Goal: Task Accomplishment & Management: Use online tool/utility

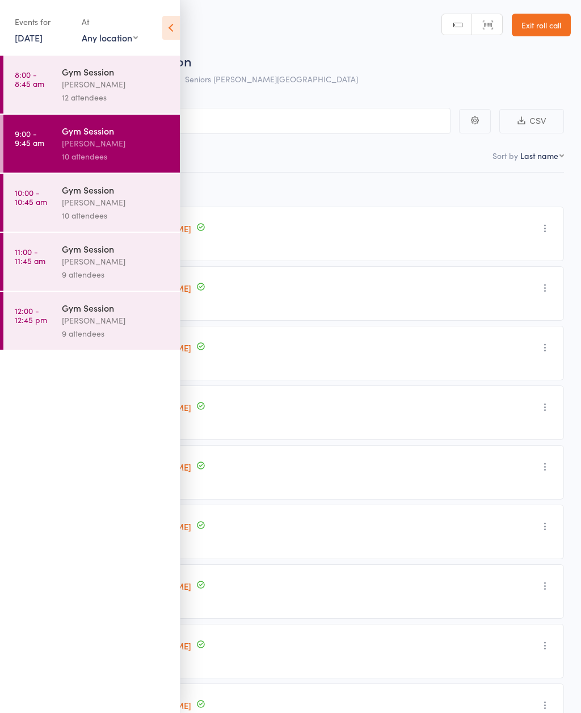
click at [168, 18] on icon at bounding box center [171, 28] width 18 height 24
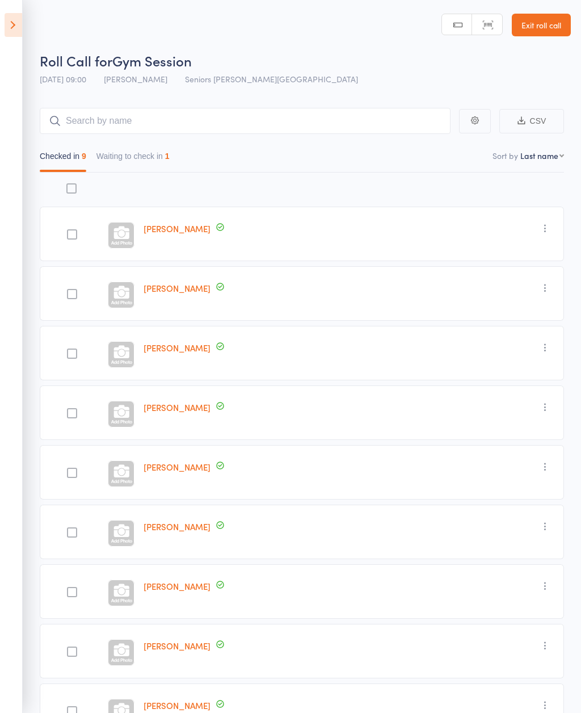
click at [149, 170] on button "Waiting to check in 1" at bounding box center [132, 159] width 73 height 26
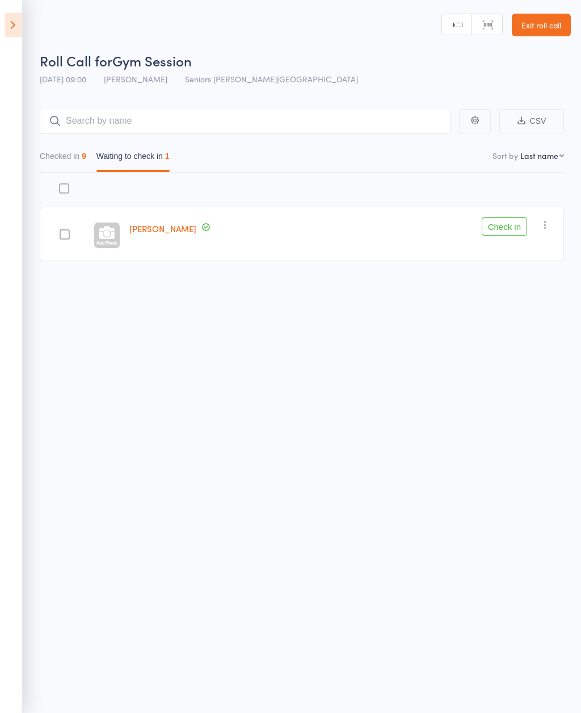
click at [551, 227] on icon "button" at bounding box center [545, 224] width 11 height 11
click at [530, 340] on li "Mark absent" at bounding box center [505, 338] width 94 height 15
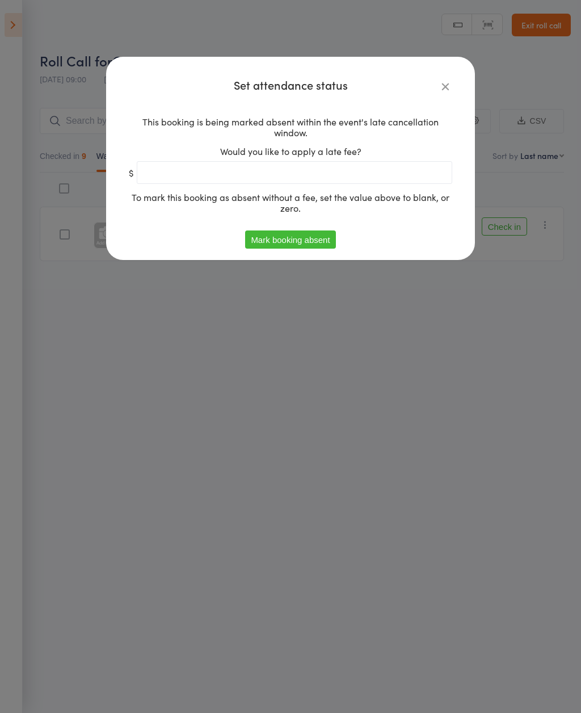
click at [300, 237] on button "Mark booking absent" at bounding box center [290, 239] width 90 height 18
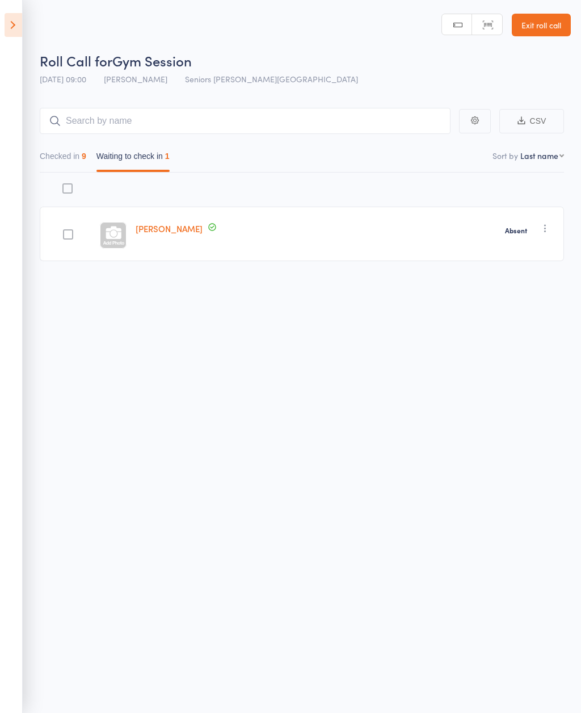
click at [20, 24] on icon at bounding box center [14, 25] width 18 height 24
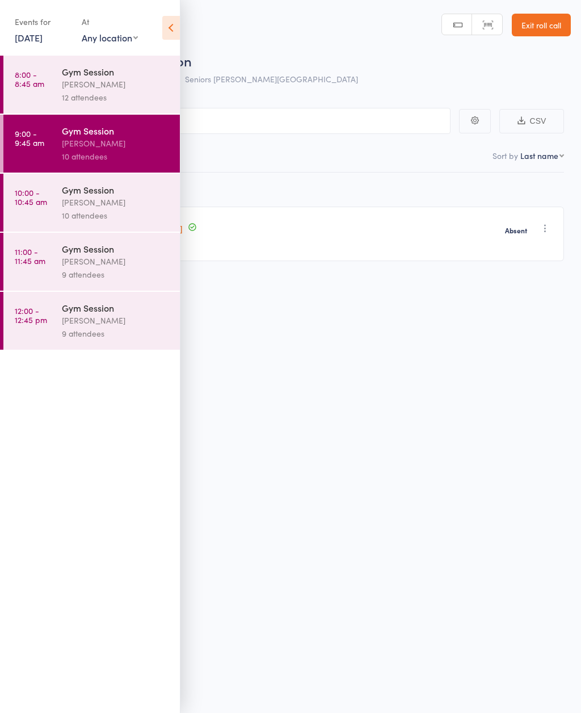
click at [121, 209] on div "[PERSON_NAME]" at bounding box center [116, 202] width 108 height 13
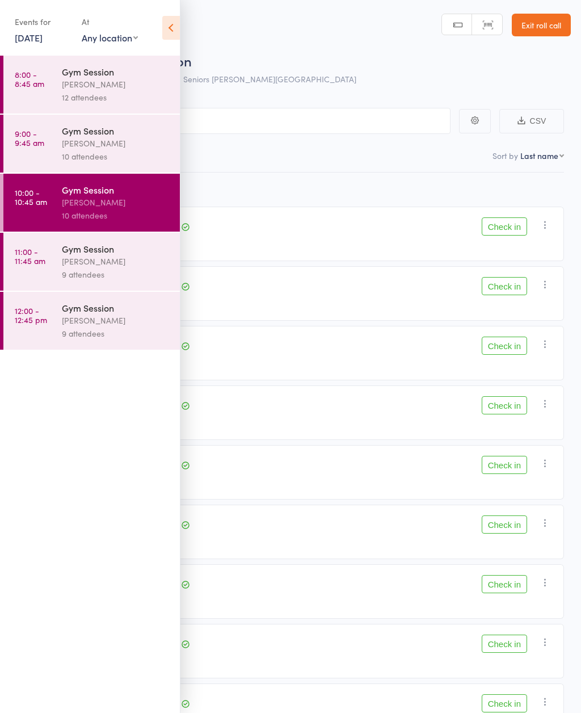
click at [168, 27] on icon at bounding box center [171, 28] width 18 height 24
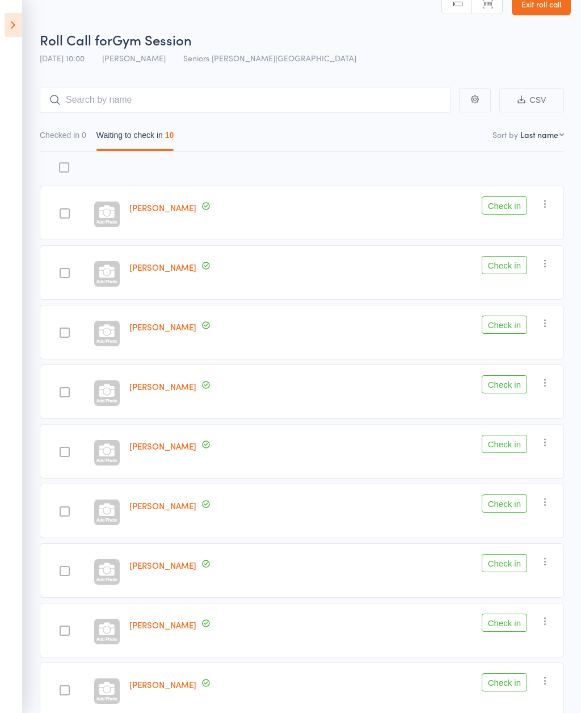
scroll to position [99, 0]
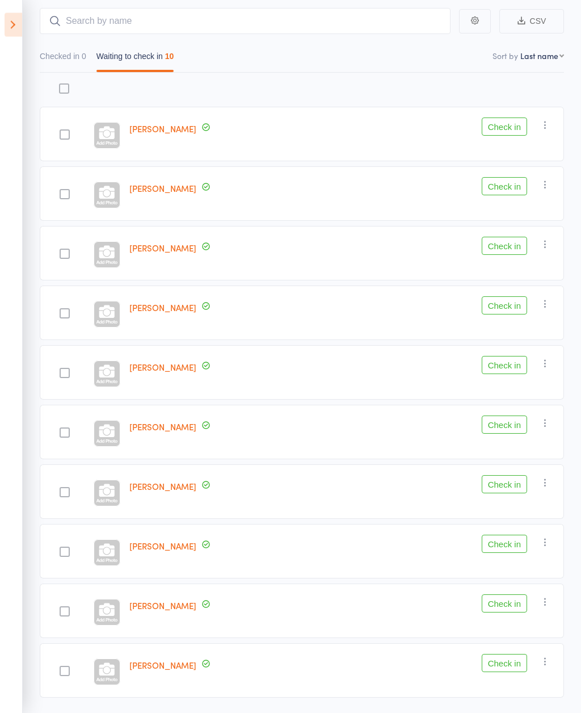
click at [548, 310] on icon "button" at bounding box center [545, 303] width 11 height 11
click at [536, 402] on li "Remove" at bounding box center [505, 402] width 94 height 15
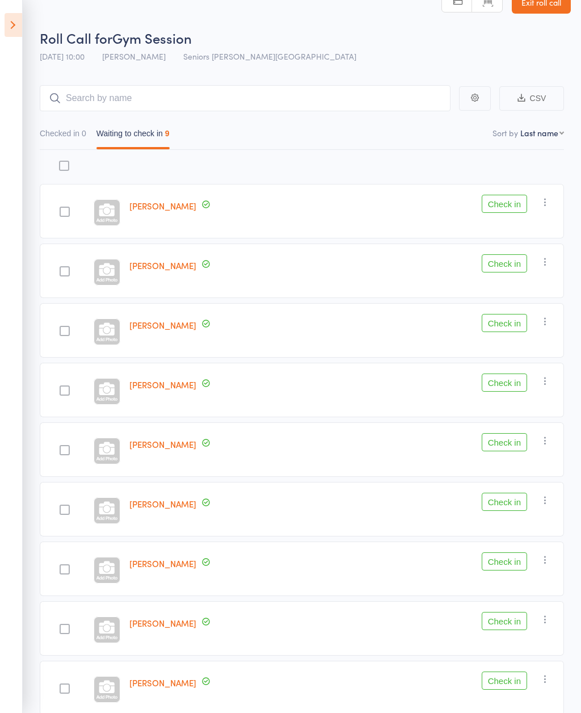
scroll to position [0, 0]
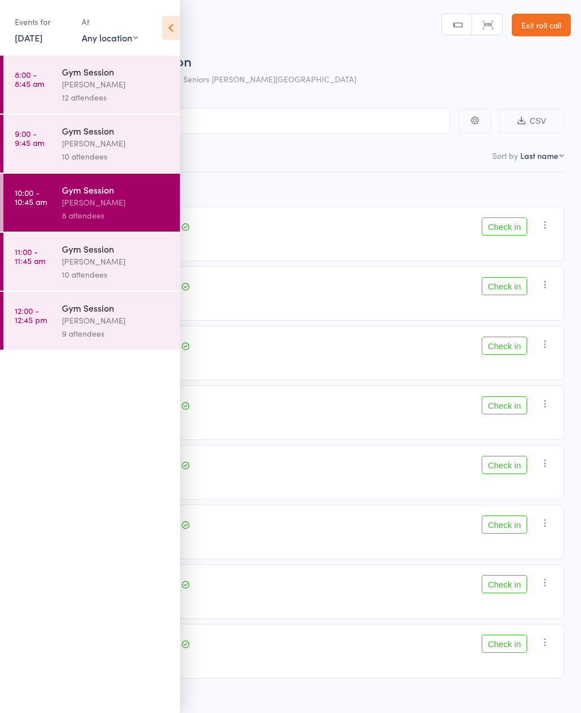
click at [166, 28] on icon at bounding box center [171, 28] width 18 height 24
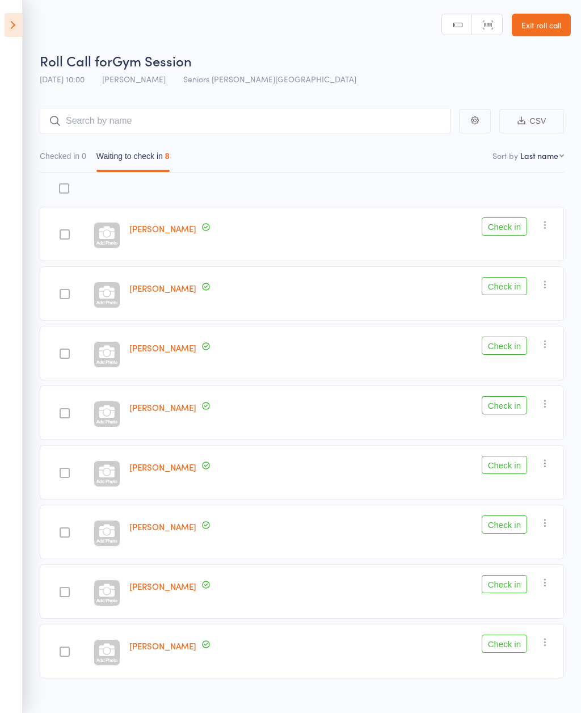
scroll to position [18, 0]
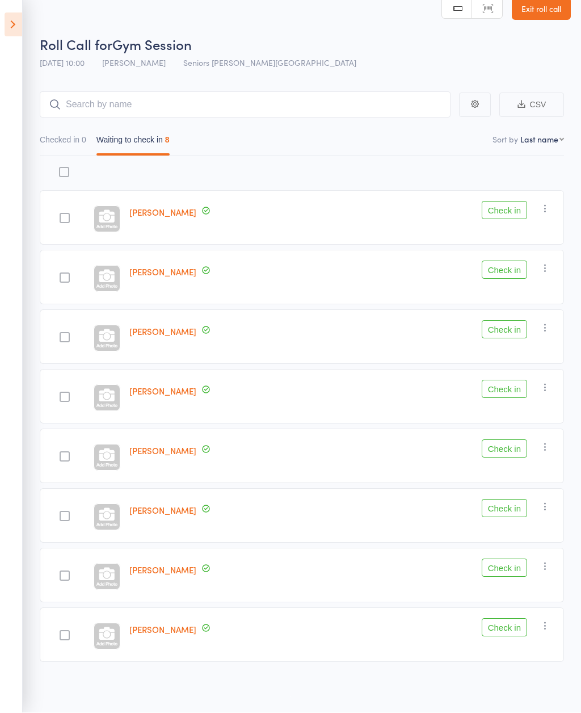
click at [521, 509] on button "Check in" at bounding box center [504, 508] width 45 height 18
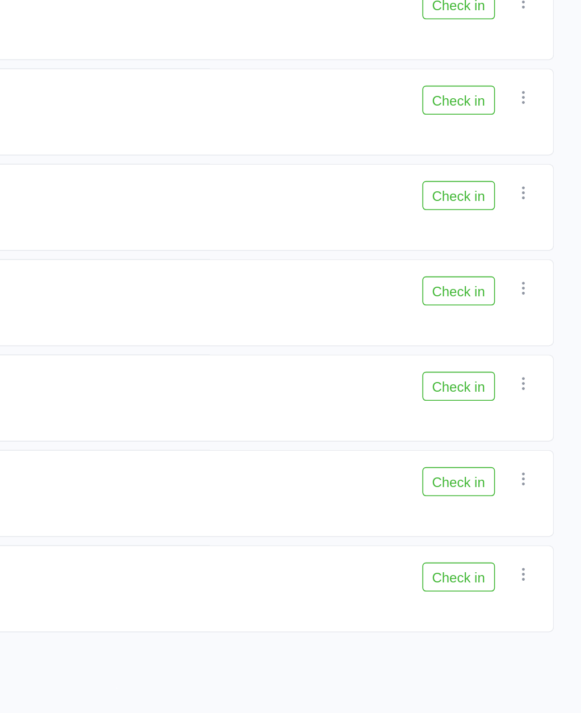
scroll to position [8, 0]
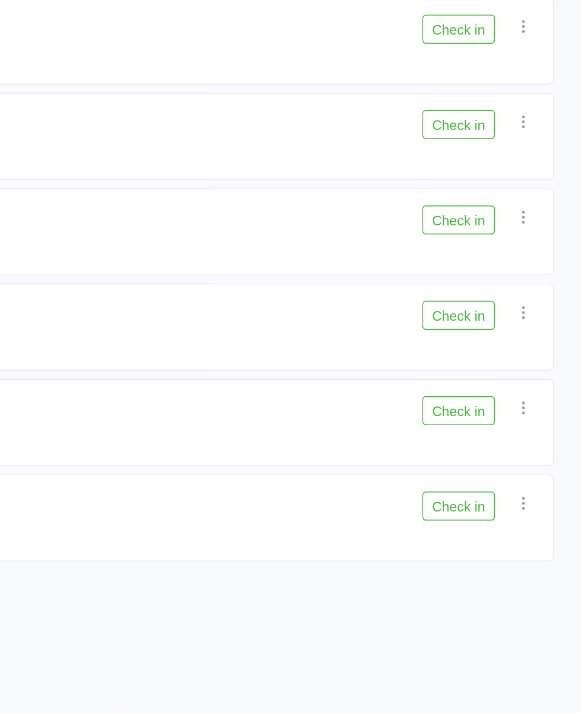
click at [136, 415] on div "Roll Call for Gym Session [DATE] 10:00 [PERSON_NAME] Seniors Gym Normanhurst Ma…" at bounding box center [290, 355] width 581 height 713
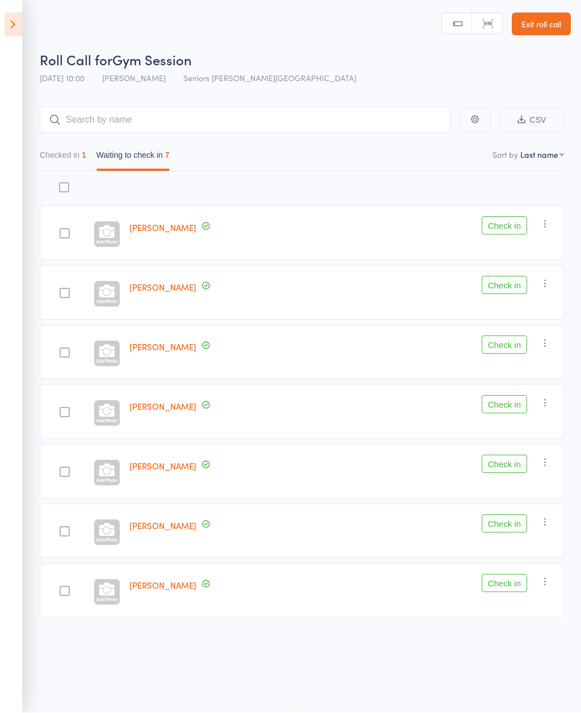
click at [153, 145] on button "Waiting to check in 7" at bounding box center [132, 158] width 73 height 26
click at [512, 336] on button "Check in" at bounding box center [504, 345] width 45 height 18
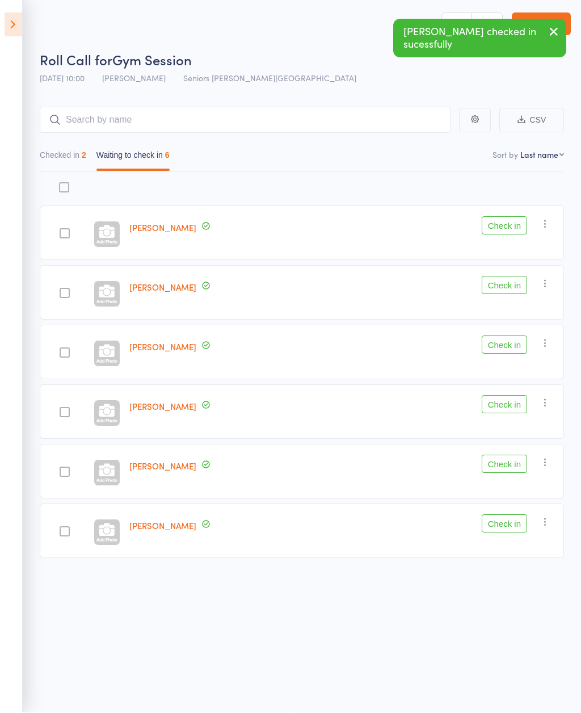
click at [521, 338] on button "Check in" at bounding box center [504, 345] width 45 height 18
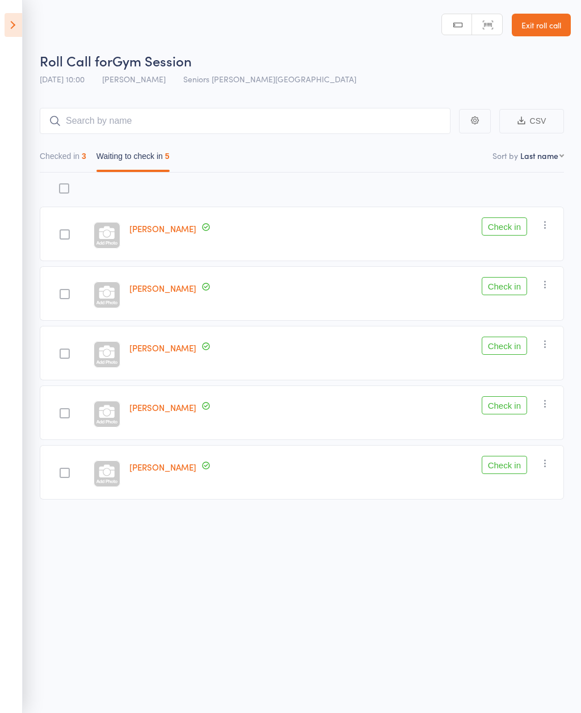
click at [503, 464] on button "Check in" at bounding box center [504, 465] width 45 height 18
click at [484, 355] on button "Check in" at bounding box center [504, 345] width 45 height 18
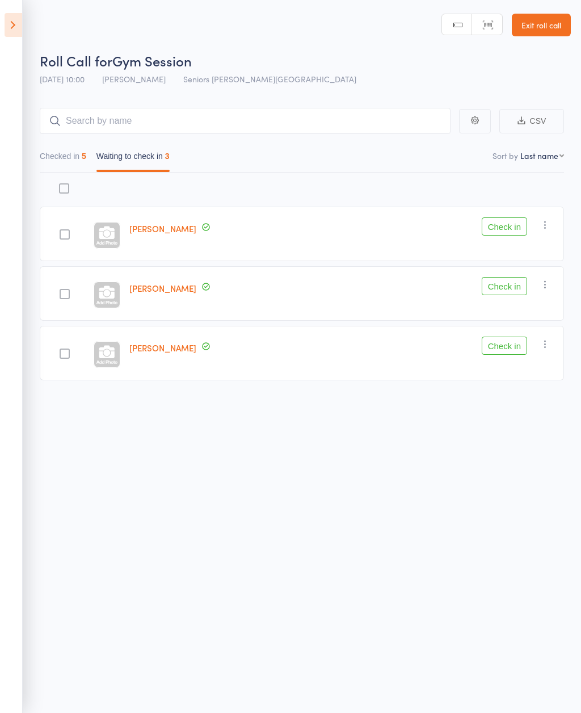
click at [70, 154] on button "Checked in 5" at bounding box center [63, 159] width 47 height 26
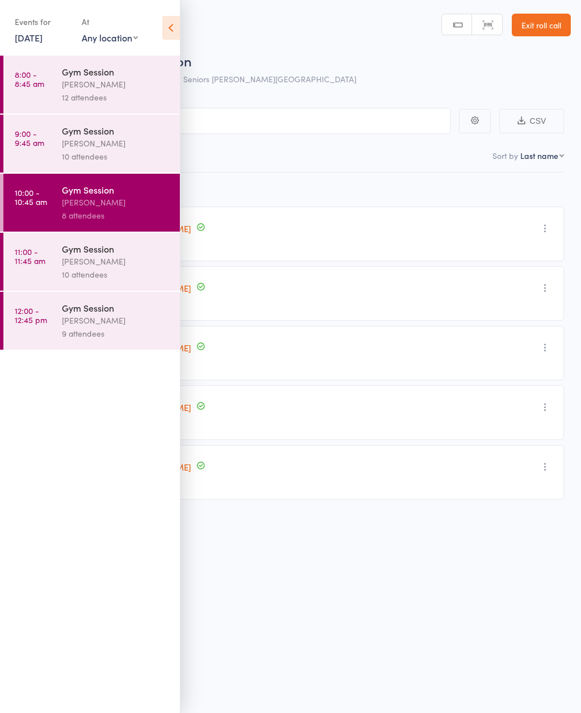
click at [172, 28] on icon at bounding box center [171, 28] width 18 height 24
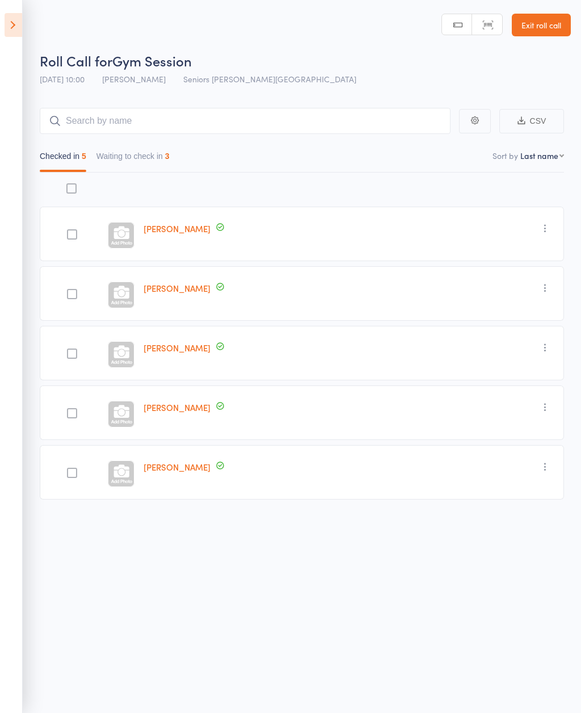
click at [148, 165] on button "Waiting to check in 3" at bounding box center [132, 159] width 73 height 26
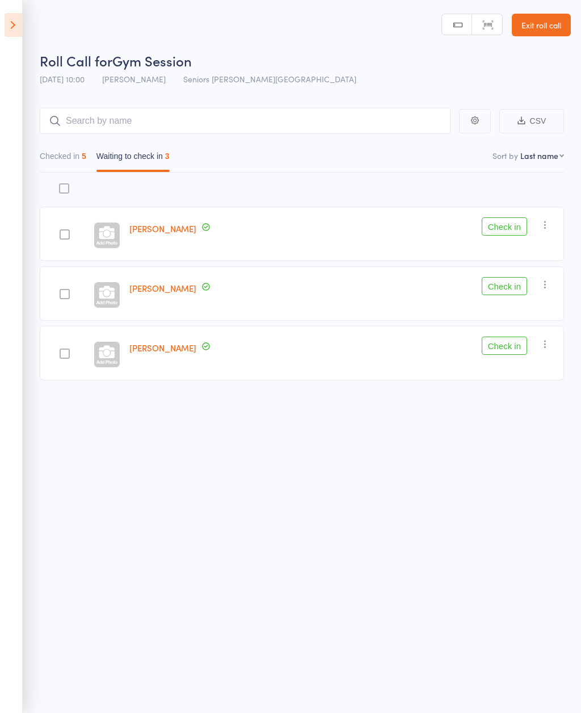
click at [497, 286] on button "Check in" at bounding box center [504, 286] width 45 height 18
click at [496, 235] on button "Check in" at bounding box center [504, 226] width 45 height 18
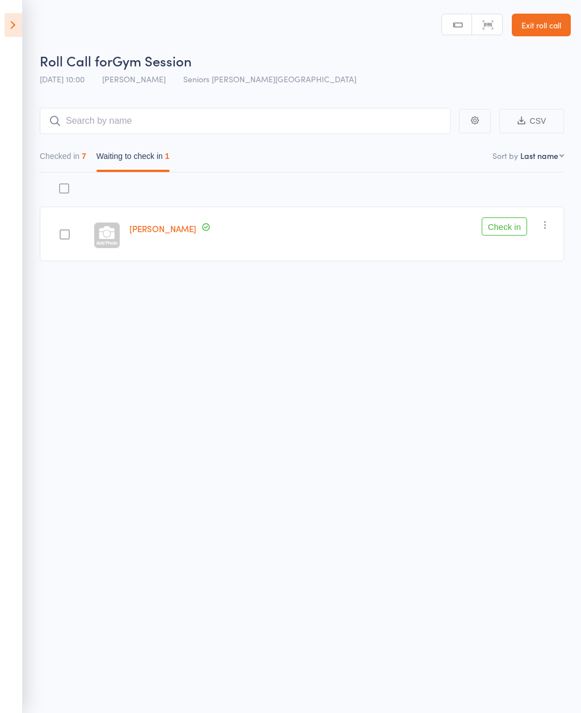
click at [550, 230] on icon "button" at bounding box center [545, 224] width 11 height 11
click at [513, 344] on li "Mark absent" at bounding box center [505, 338] width 94 height 15
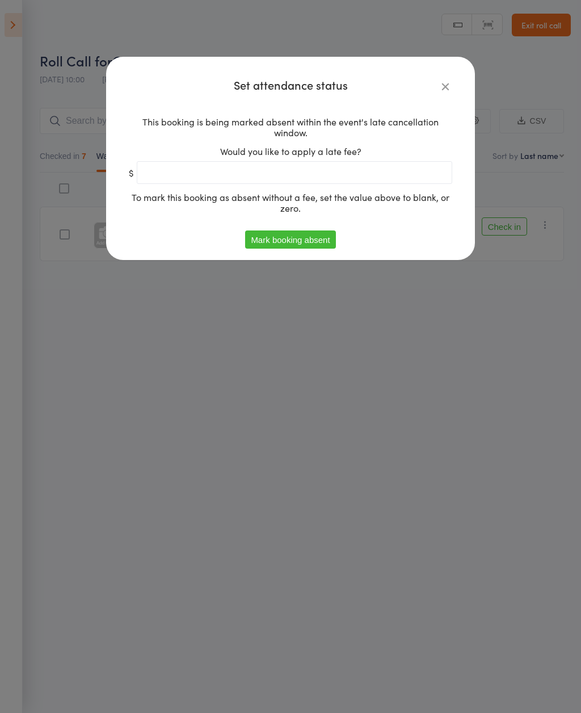
click at [258, 240] on button "Mark booking absent" at bounding box center [290, 239] width 90 height 18
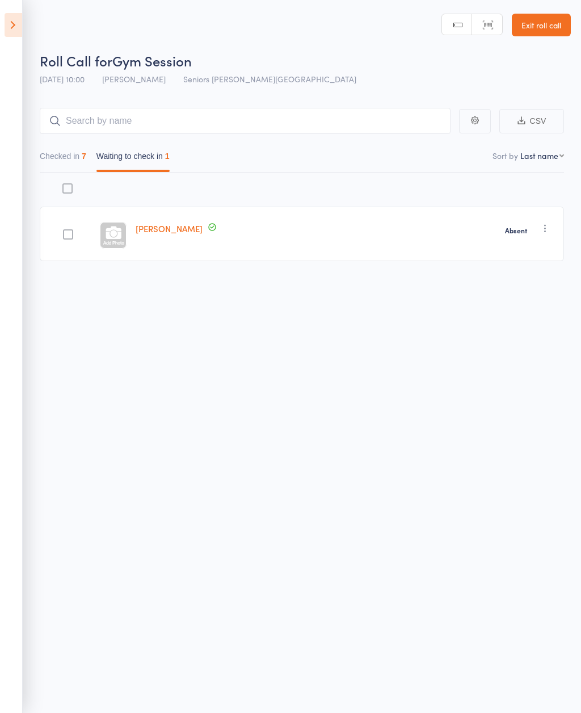
click at [7, 26] on icon at bounding box center [14, 25] width 18 height 24
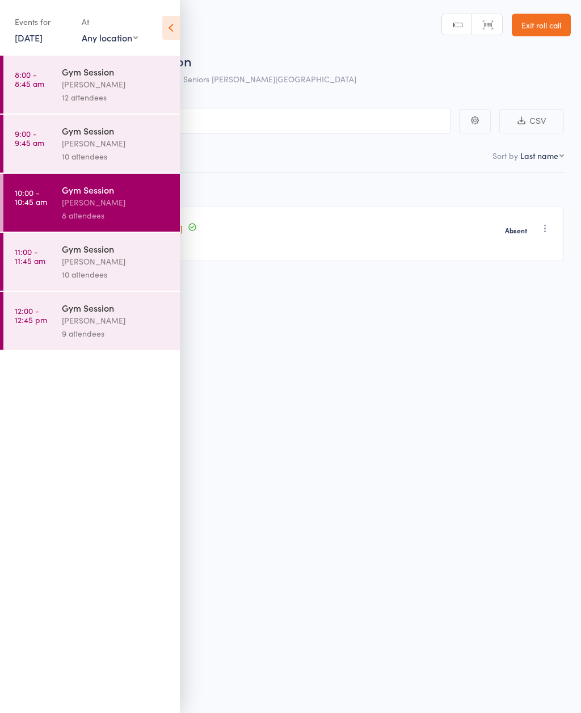
click at [20, 271] on link "11:00 - 11:45 am Gym Session Nicholas Short 10 attendees" at bounding box center [91, 262] width 176 height 58
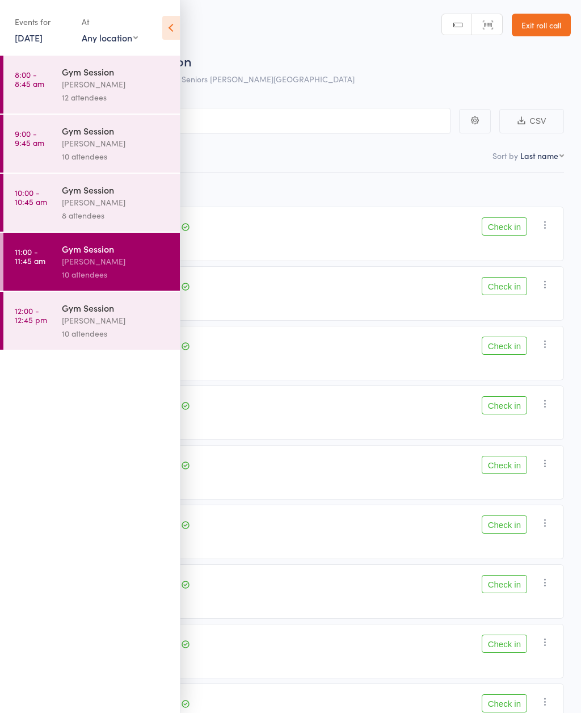
click at [168, 19] on icon at bounding box center [171, 28] width 18 height 24
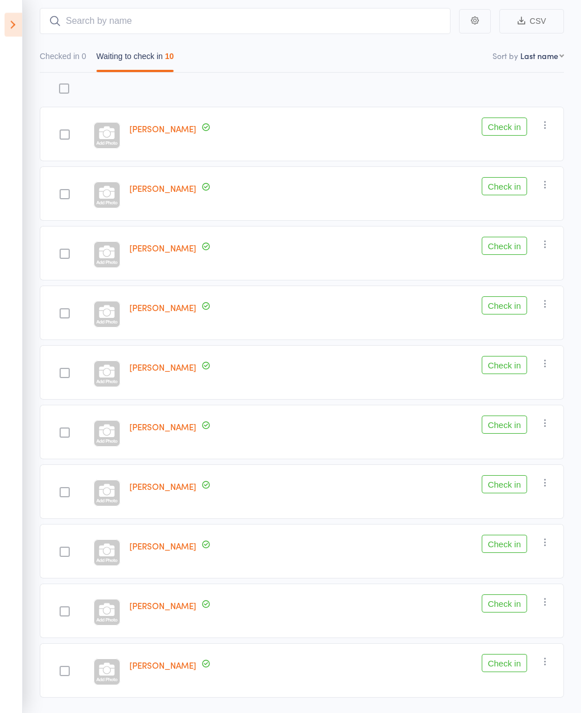
scroll to position [99, 0]
click at [504, 667] on button "Check in" at bounding box center [504, 663] width 45 height 18
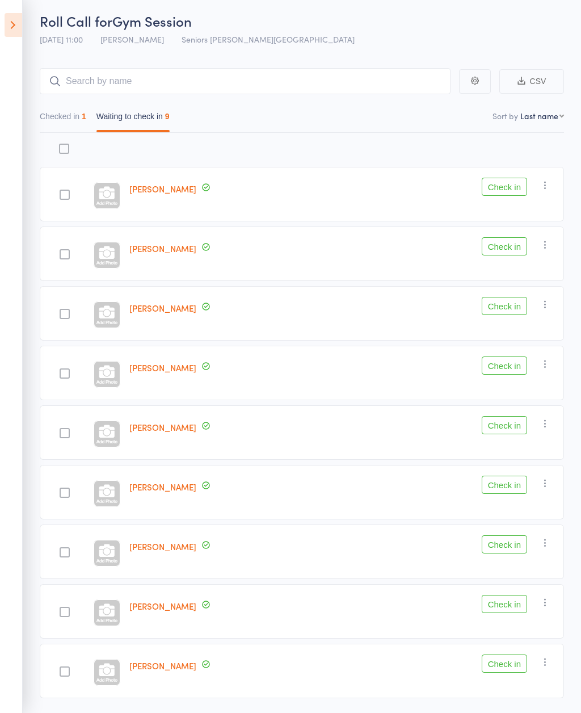
click at [507, 493] on button "Check in" at bounding box center [504, 484] width 45 height 18
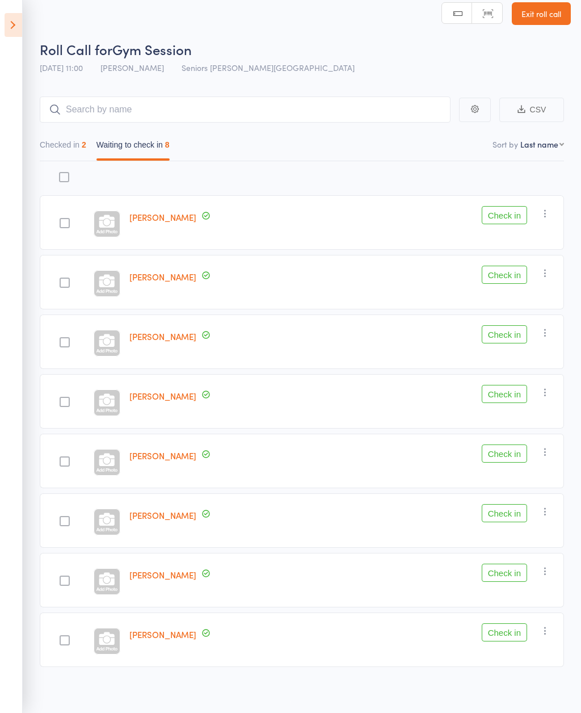
scroll to position [10, 0]
click at [516, 453] on button "Check in" at bounding box center [504, 454] width 45 height 18
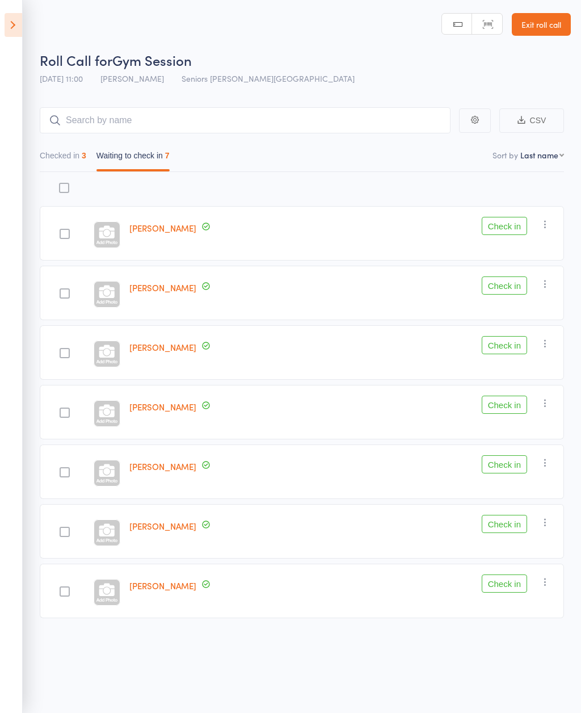
click at [506, 462] on button "Check in" at bounding box center [504, 464] width 45 height 18
click at [522, 401] on button "Check in" at bounding box center [504, 404] width 45 height 18
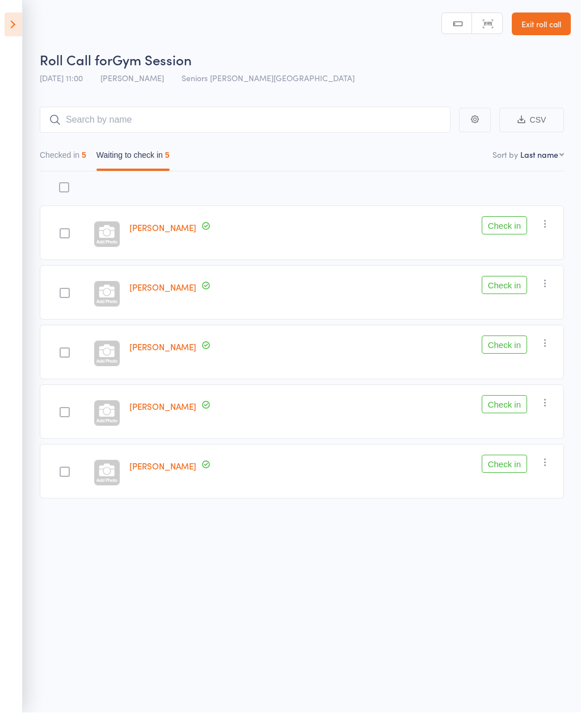
click at [502, 278] on button "Check in" at bounding box center [504, 285] width 45 height 18
click at [515, 282] on button "Check in" at bounding box center [504, 285] width 45 height 18
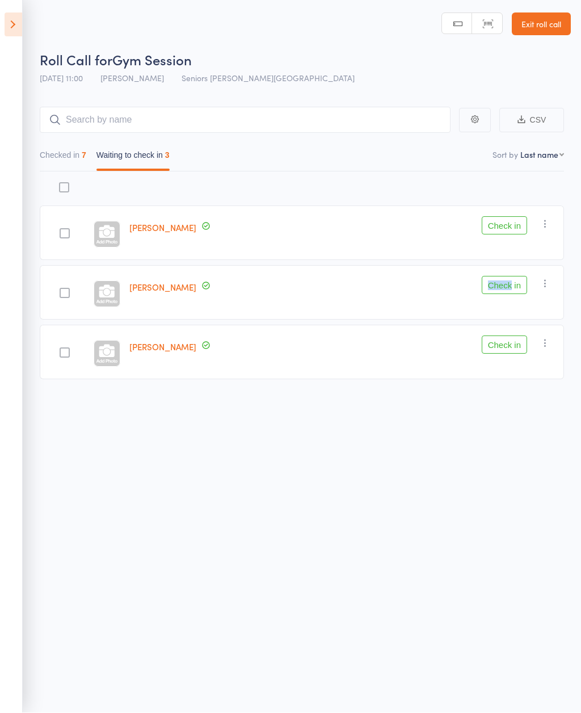
click at [474, 446] on div "Roll Call for Gym Session 18 Aug 11:00 Nicholas Short Seniors Gym Normanhurst M…" at bounding box center [290, 355] width 581 height 713
click at [505, 278] on button "Check in" at bounding box center [504, 285] width 45 height 18
click at [509, 222] on button "Check in" at bounding box center [504, 226] width 45 height 18
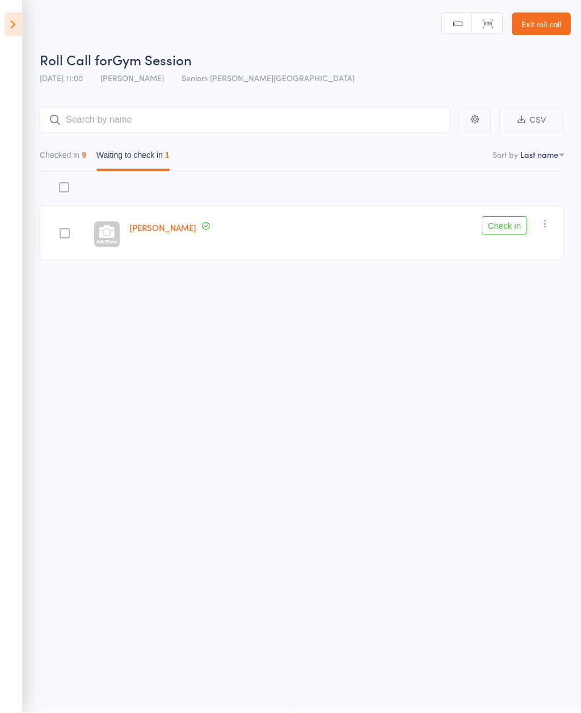
click at [504, 217] on button "Check in" at bounding box center [504, 226] width 45 height 18
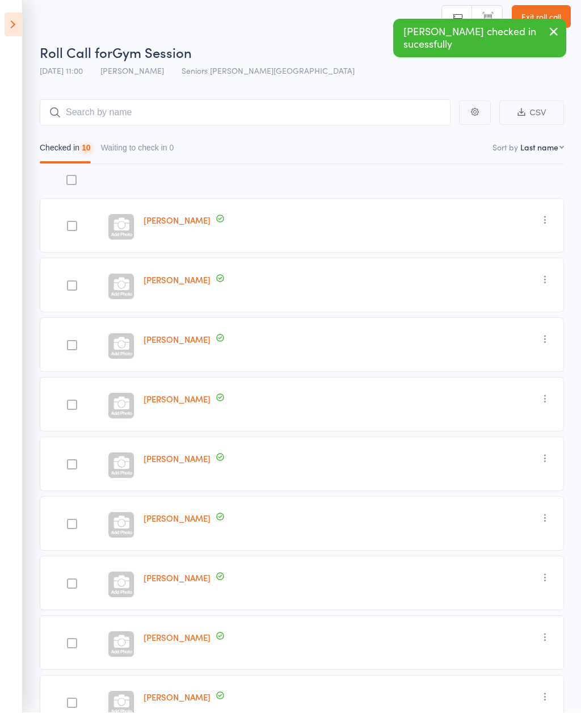
scroll to position [9, 0]
click at [28, 26] on header "Roll Call for Gym Session 18 Aug 11:00 Nicholas Short Seniors Gym Normanhurst M…" at bounding box center [290, 36] width 581 height 91
click at [13, 9] on aside "Events for 18 Aug, 2025 18 Aug, 2025 August 2025 Sun Mon Tue Wed Thu Fri Sat 31…" at bounding box center [11, 356] width 23 height 713
click at [9, 36] on icon at bounding box center [14, 25] width 18 height 24
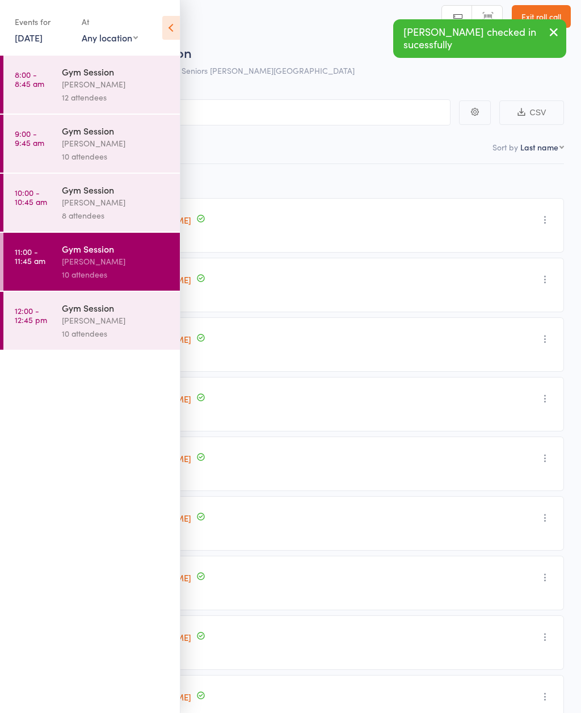
click at [138, 326] on div "[PERSON_NAME]" at bounding box center [116, 320] width 108 height 13
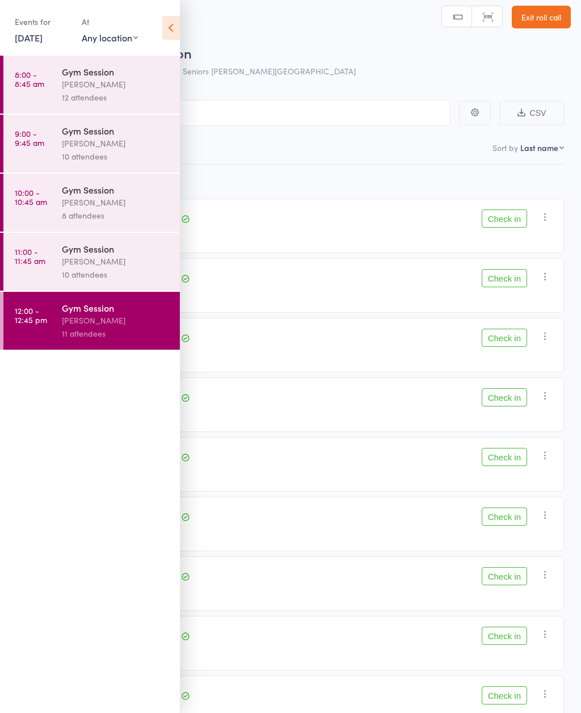
click at [171, 18] on icon at bounding box center [171, 28] width 18 height 24
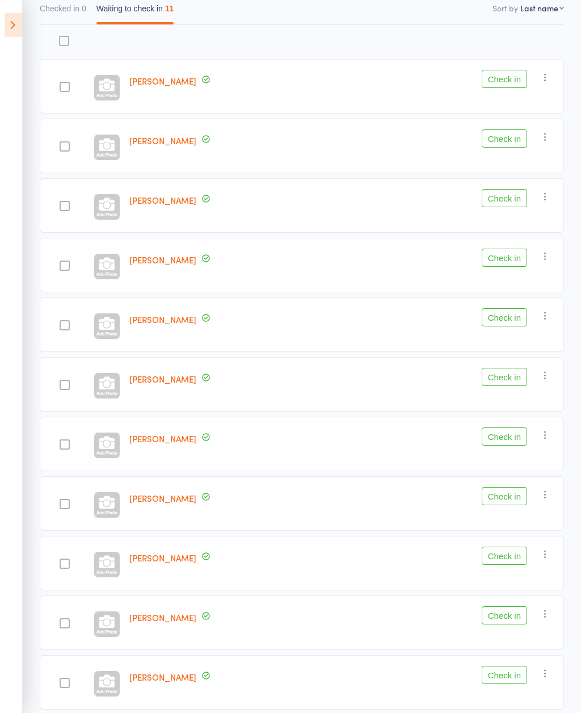
scroll to position [145, 0]
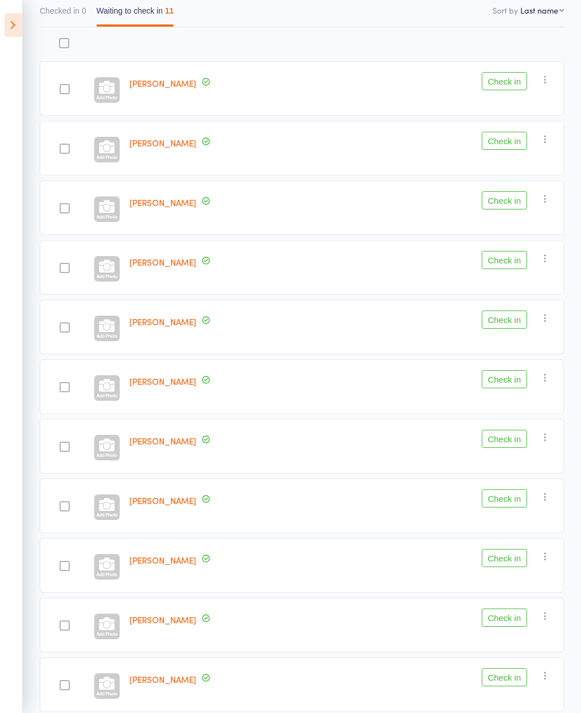
click at [21, 19] on icon at bounding box center [14, 25] width 18 height 24
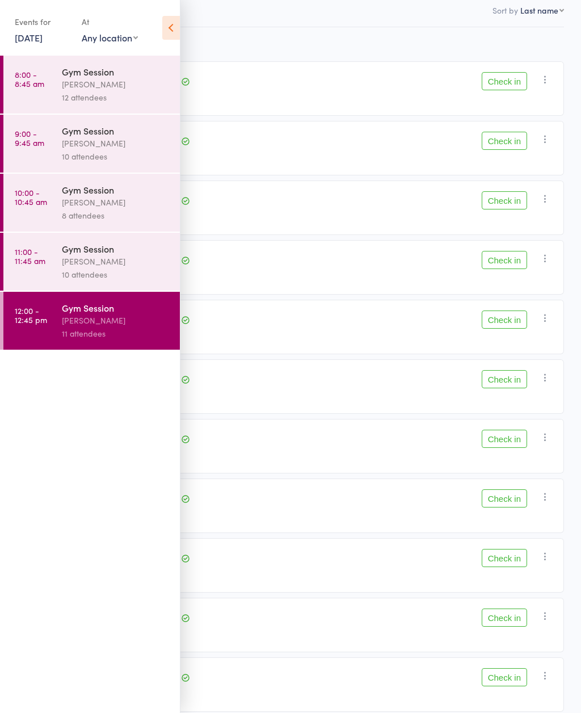
click at [36, 258] on time "11:00 - 11:45 am" at bounding box center [30, 256] width 31 height 18
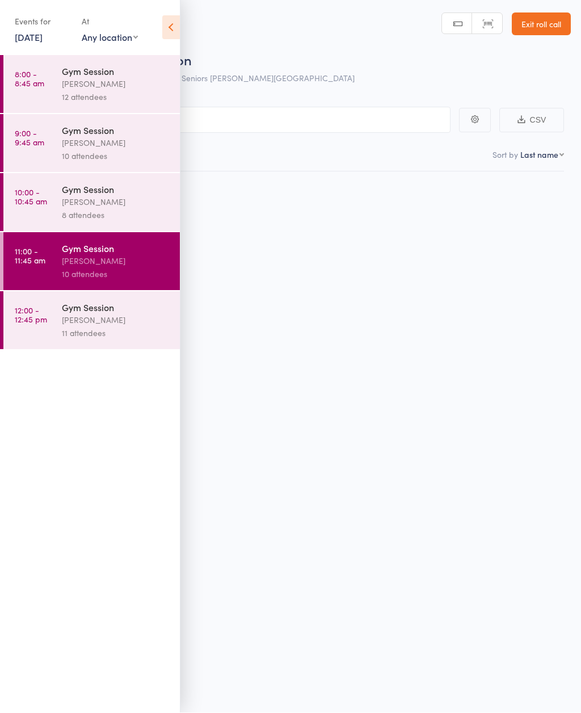
scroll to position [9, 0]
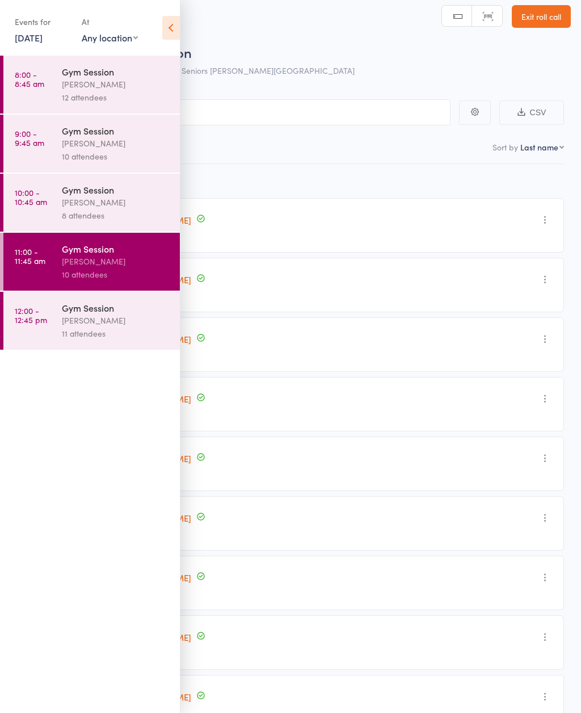
click at [179, 30] on icon at bounding box center [171, 28] width 18 height 24
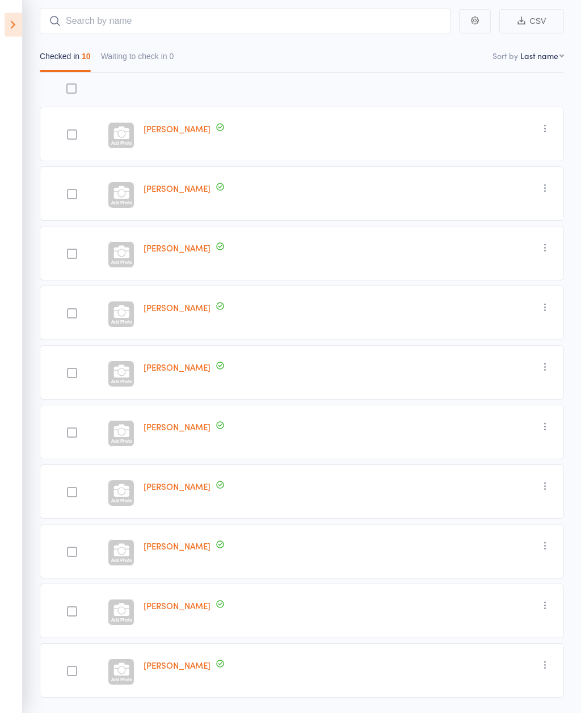
scroll to position [99, 0]
click at [550, 608] on icon "button" at bounding box center [545, 605] width 11 height 11
click at [499, 623] on li "Undo check-in" at bounding box center [505, 628] width 94 height 14
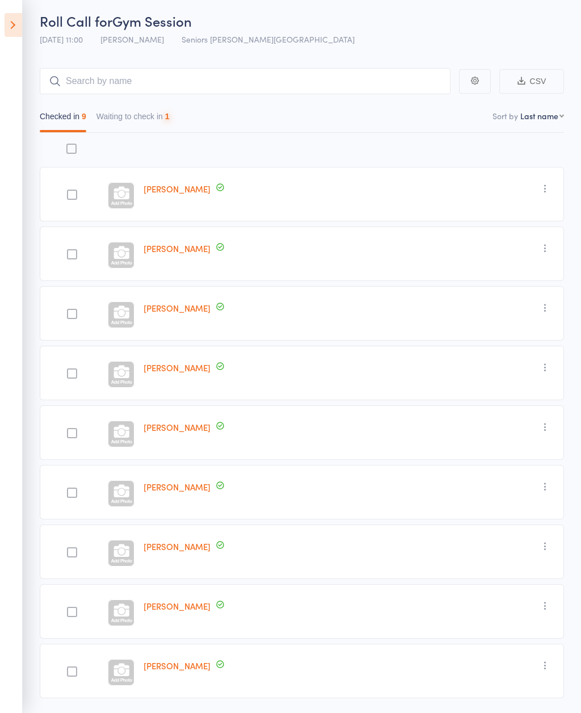
click at [131, 128] on button "Waiting to check in 1" at bounding box center [132, 119] width 73 height 26
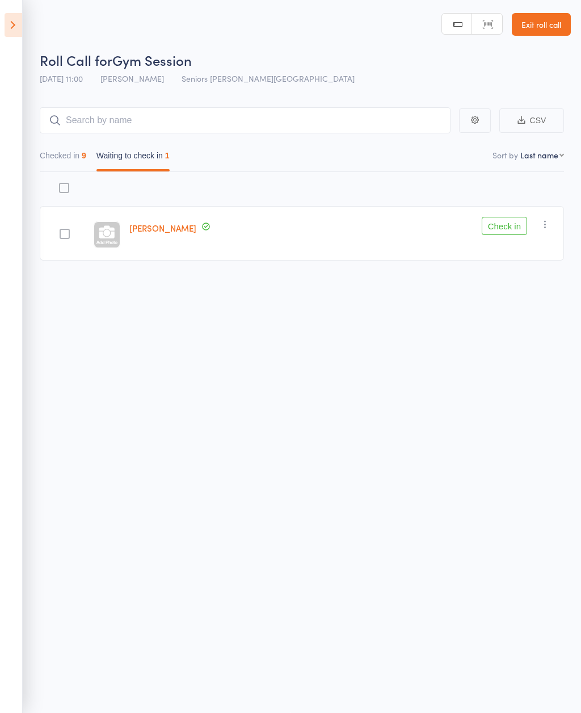
scroll to position [3, 0]
click at [511, 232] on button "Check in" at bounding box center [504, 226] width 45 height 18
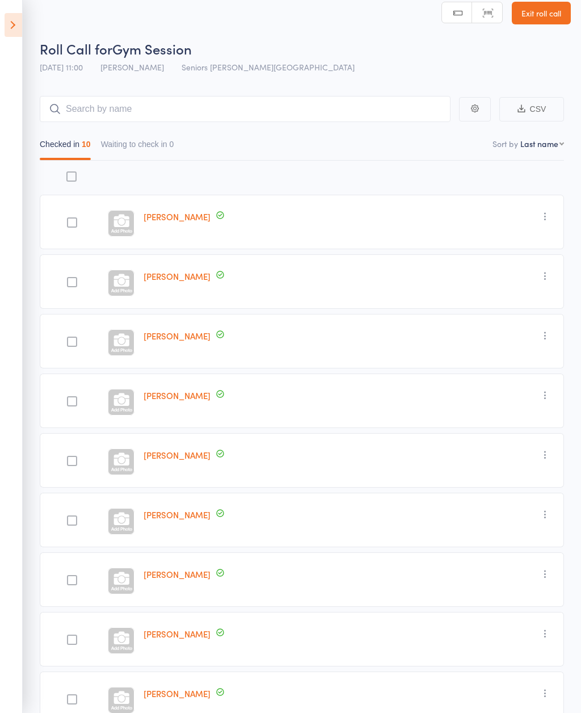
scroll to position [0, 0]
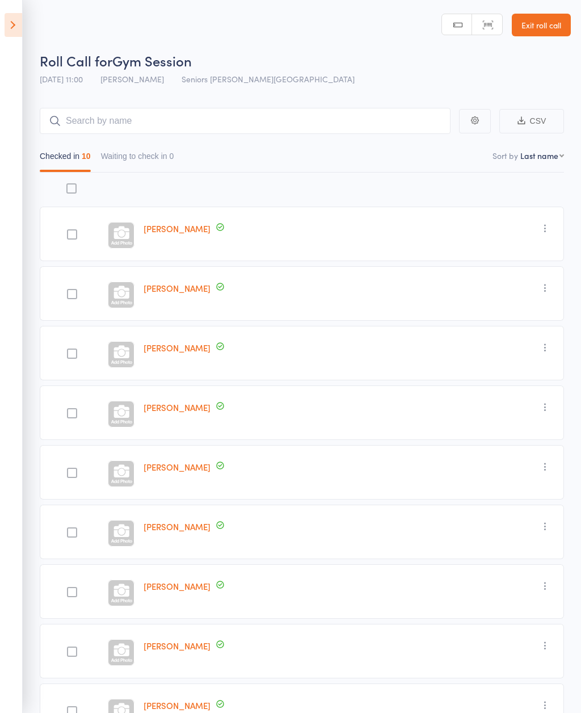
click at [9, 22] on icon at bounding box center [14, 25] width 18 height 24
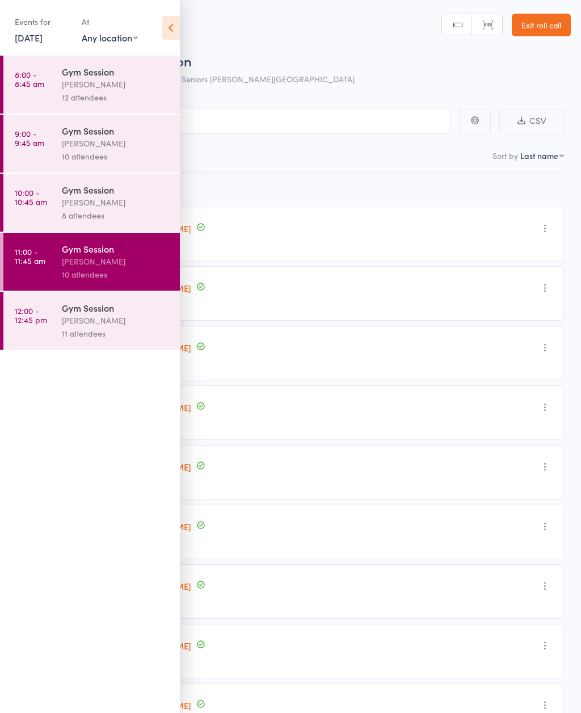
click at [100, 326] on div "[PERSON_NAME]" at bounding box center [116, 320] width 108 height 13
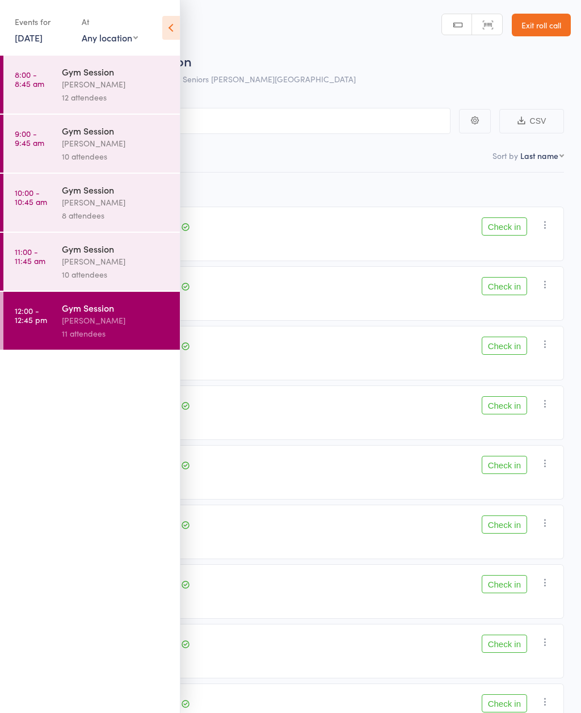
click at [163, 30] on icon at bounding box center [171, 28] width 18 height 24
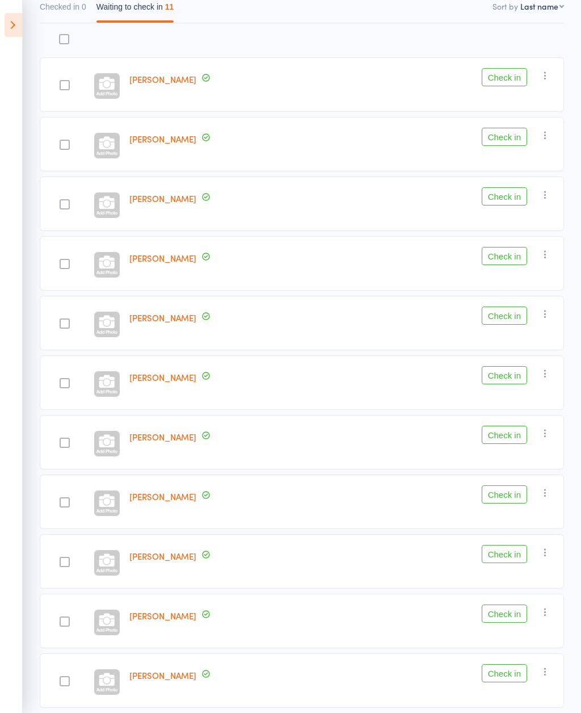
scroll to position [149, 0]
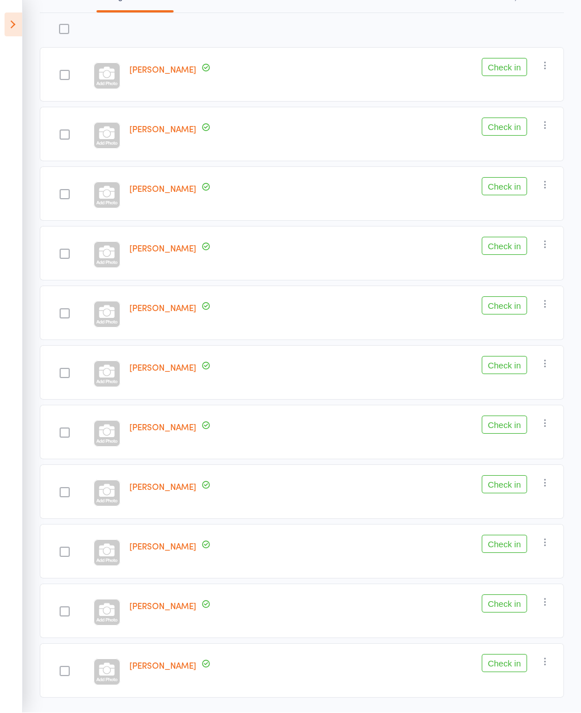
click at [507, 71] on button "Check in" at bounding box center [504, 67] width 45 height 18
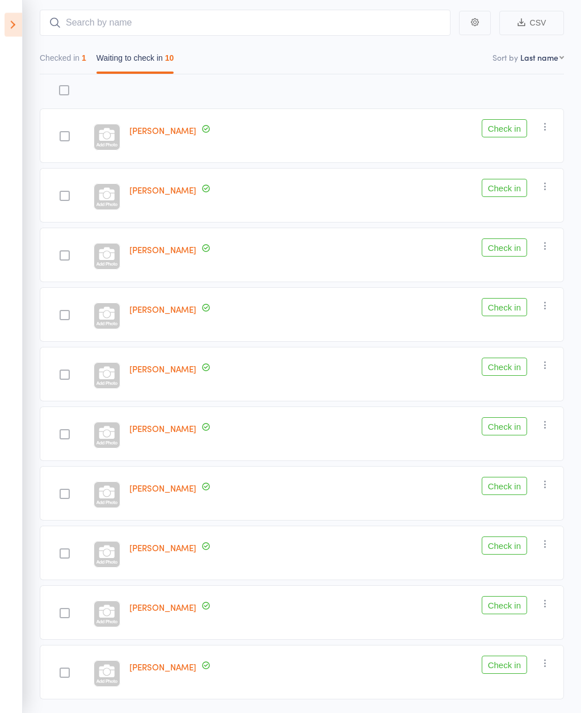
scroll to position [98, 0]
click at [509, 609] on button "Check in" at bounding box center [504, 605] width 45 height 18
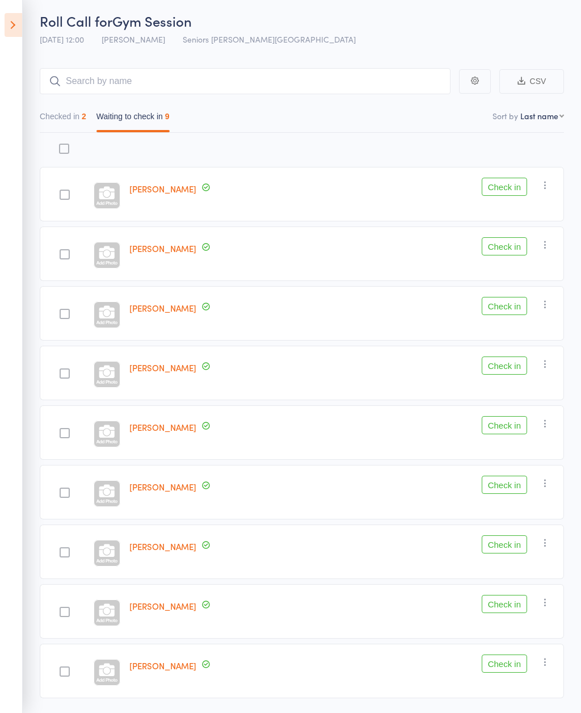
click at [70, 209] on div at bounding box center [64, 194] width 49 height 54
click at [503, 189] on button "Check in" at bounding box center [504, 187] width 45 height 18
click at [508, 189] on button "Check in" at bounding box center [504, 187] width 45 height 18
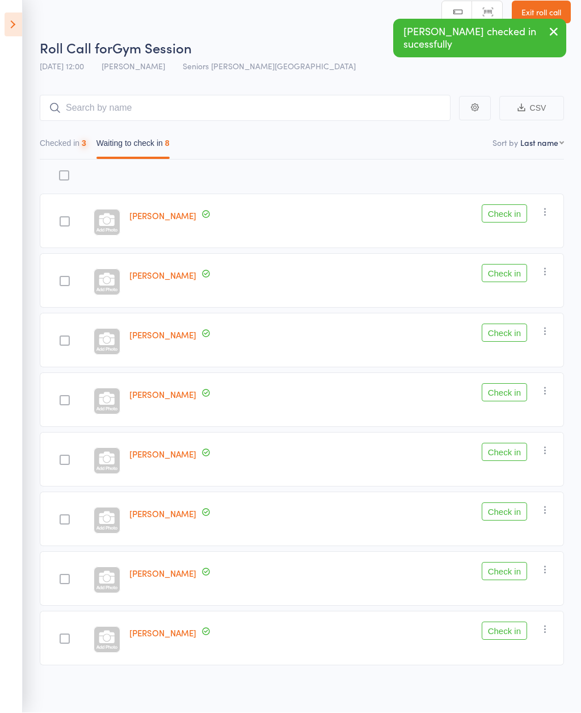
scroll to position [18, 0]
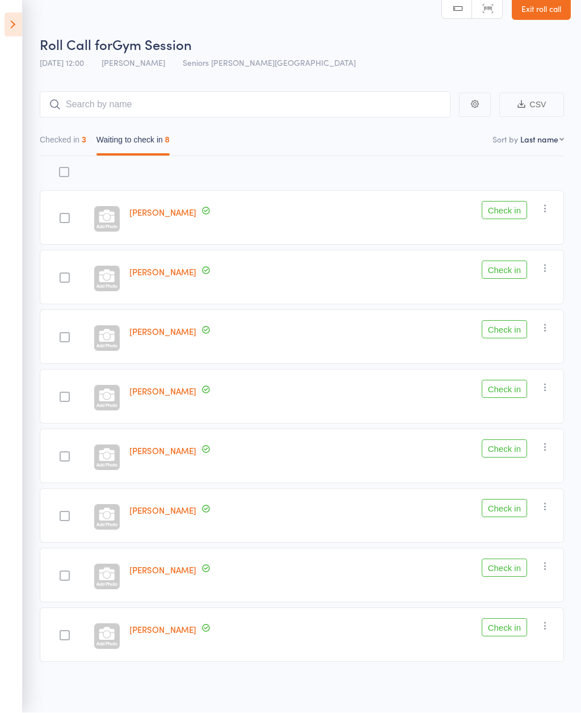
click at [511, 395] on button "Check in" at bounding box center [504, 389] width 45 height 18
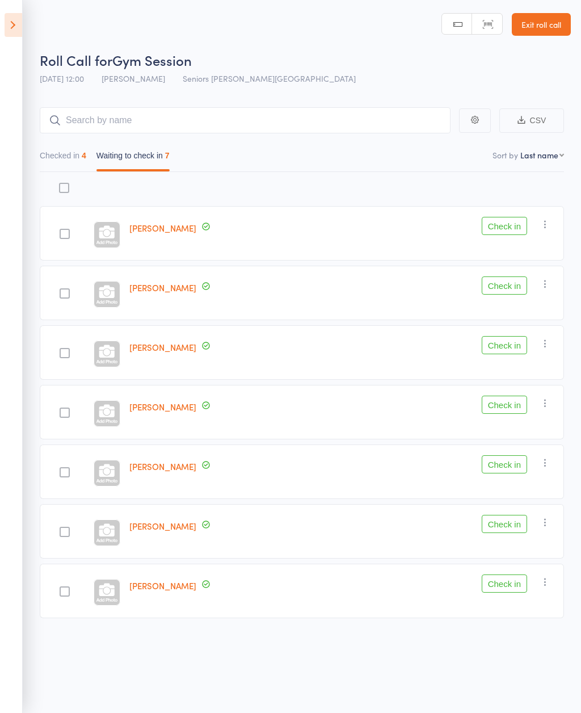
scroll to position [0, 0]
click at [515, 284] on button "Check in" at bounding box center [504, 286] width 45 height 18
click at [516, 283] on button "Check in" at bounding box center [504, 285] width 45 height 18
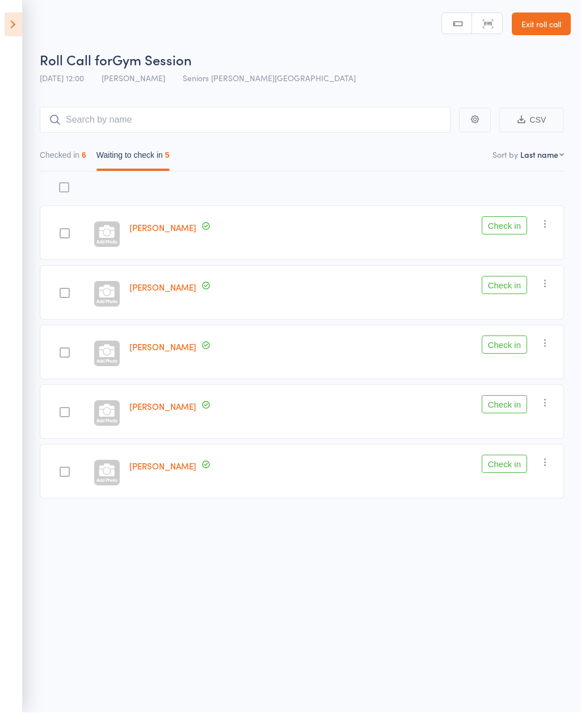
click at [509, 276] on button "Check in" at bounding box center [504, 285] width 45 height 18
click at [511, 285] on button "Check in" at bounding box center [504, 285] width 45 height 18
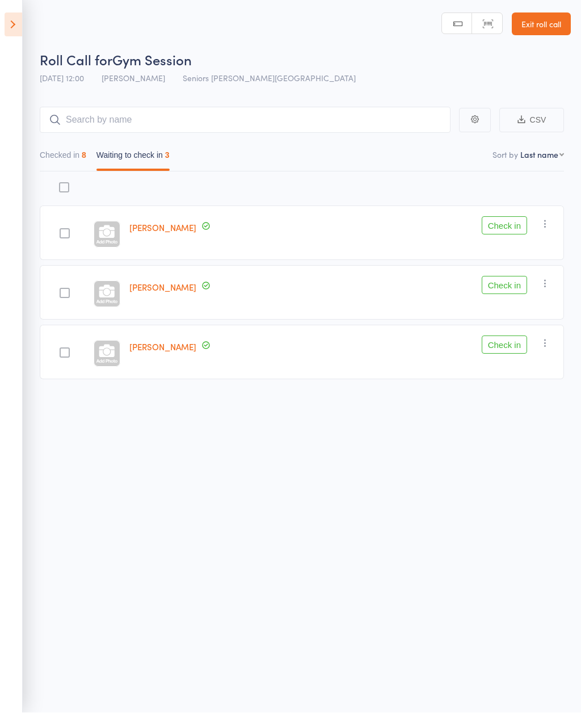
click at [512, 284] on button "Check in" at bounding box center [504, 285] width 45 height 18
click at [510, 228] on button "Check in" at bounding box center [504, 226] width 45 height 18
